Goal: Information Seeking & Learning: Check status

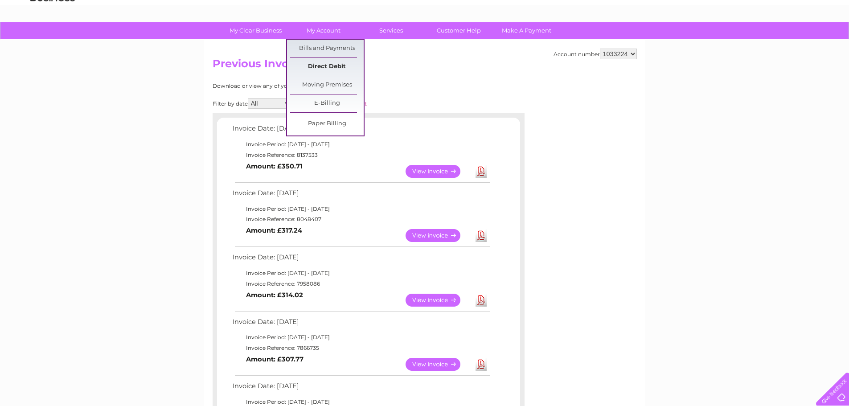
click at [329, 64] on link "Direct Debit" at bounding box center [327, 67] width 74 height 18
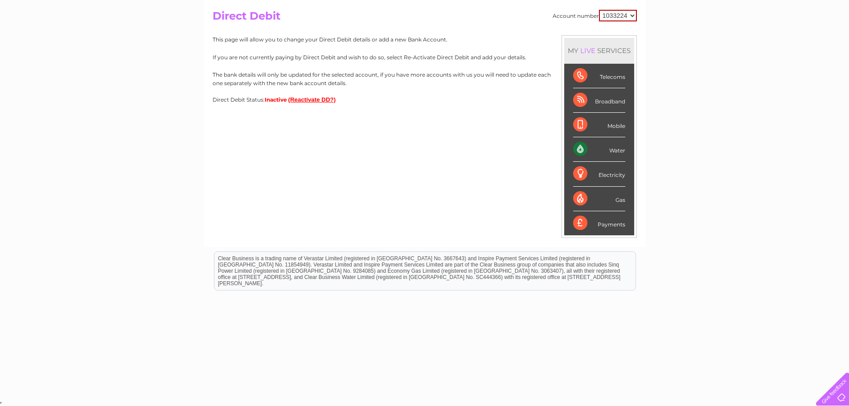
scroll to position [3, 0]
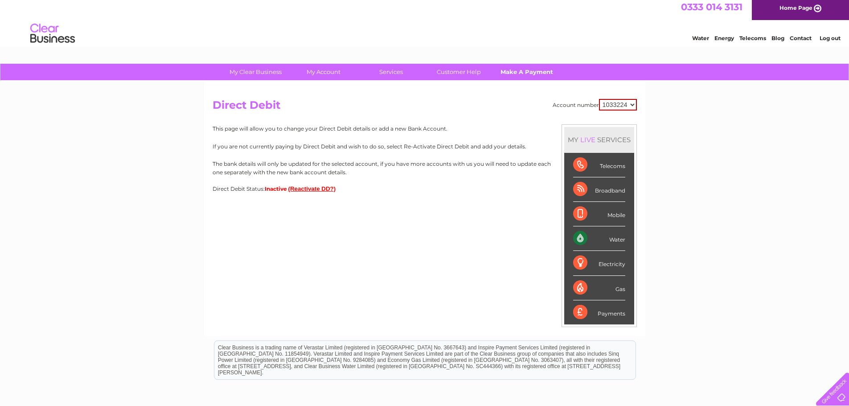
click at [517, 66] on link "Make A Payment" at bounding box center [527, 72] width 74 height 16
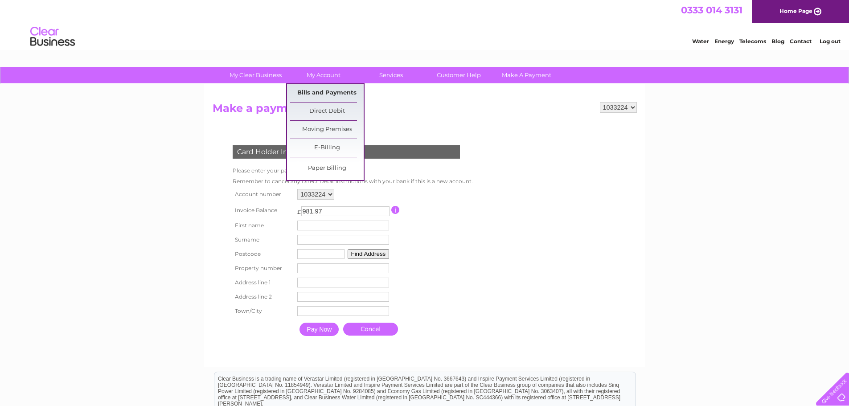
click at [323, 95] on link "Bills and Payments" at bounding box center [327, 93] width 74 height 18
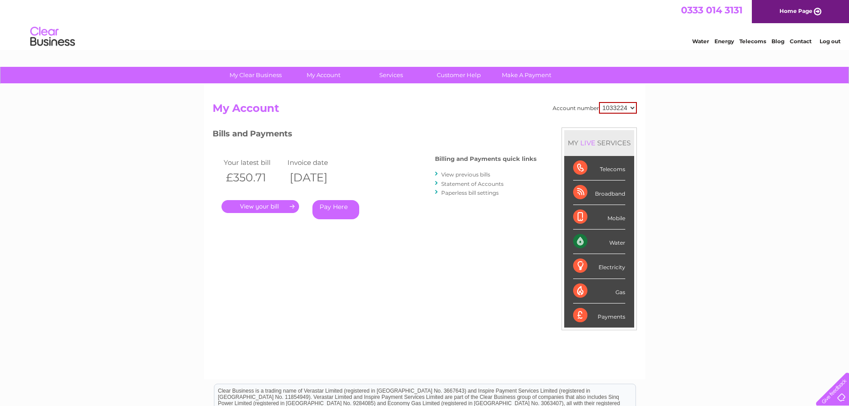
click at [465, 173] on link "View previous bills" at bounding box center [465, 174] width 49 height 7
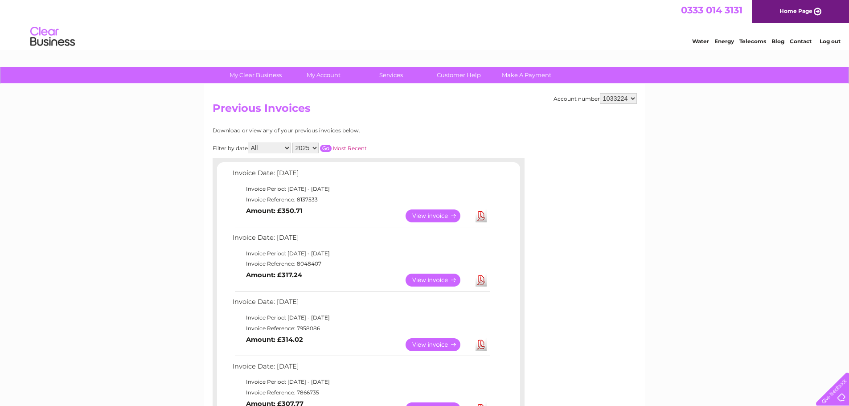
drag, startPoint x: 372, startPoint y: 190, endPoint x: 287, endPoint y: 188, distance: 84.7
click at [287, 188] on td "Invoice Period: [DATE] - [DATE]" at bounding box center [360, 189] width 261 height 11
copy td "[DATE] - [DATE]"
